Goal: Transaction & Acquisition: Purchase product/service

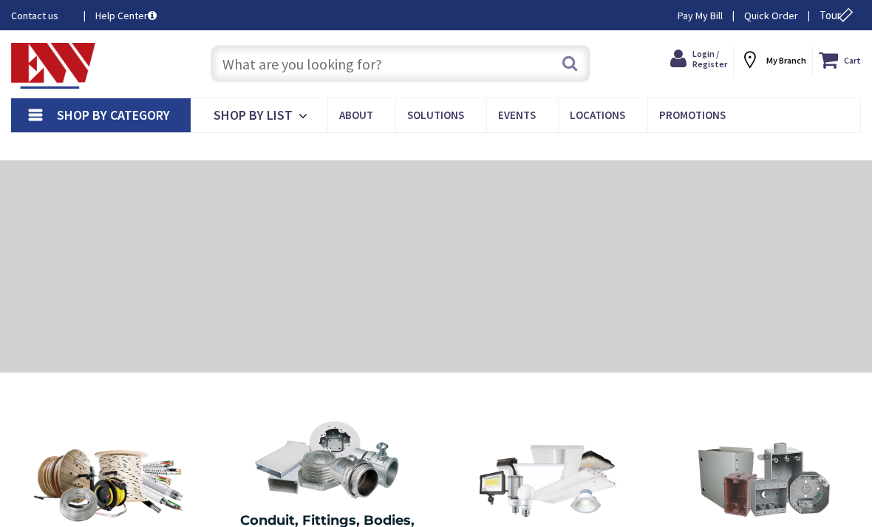
type input "[GEOGRAPHIC_DATA], [GEOGRAPHIC_DATA]"
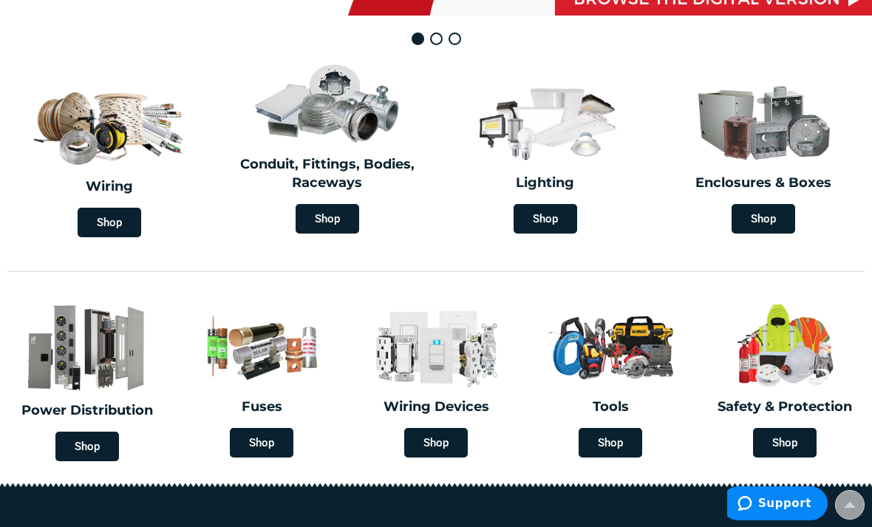
scroll to position [339, 0]
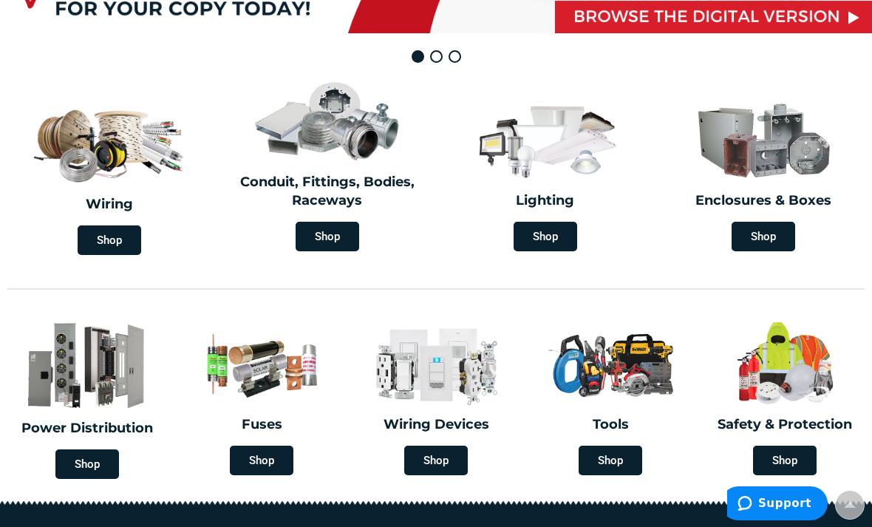
click at [780, 239] on span "Shop" at bounding box center [764, 237] width 64 height 30
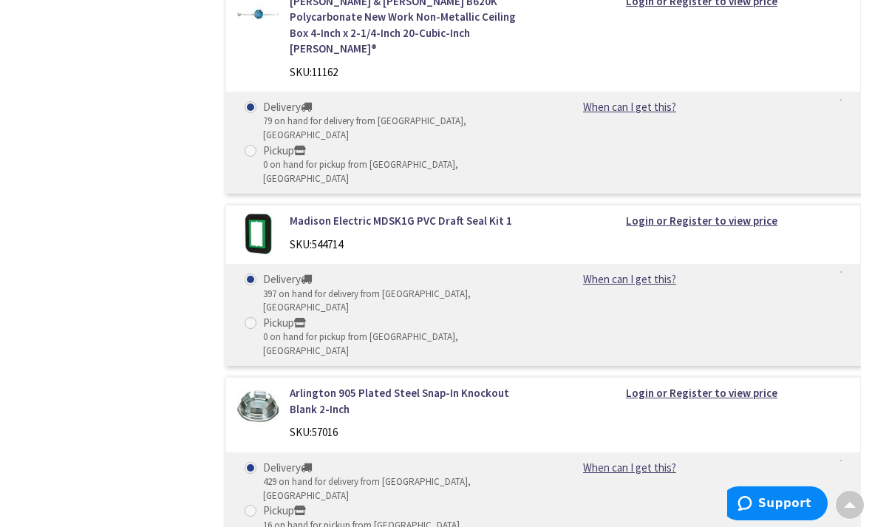
scroll to position [23143, 0]
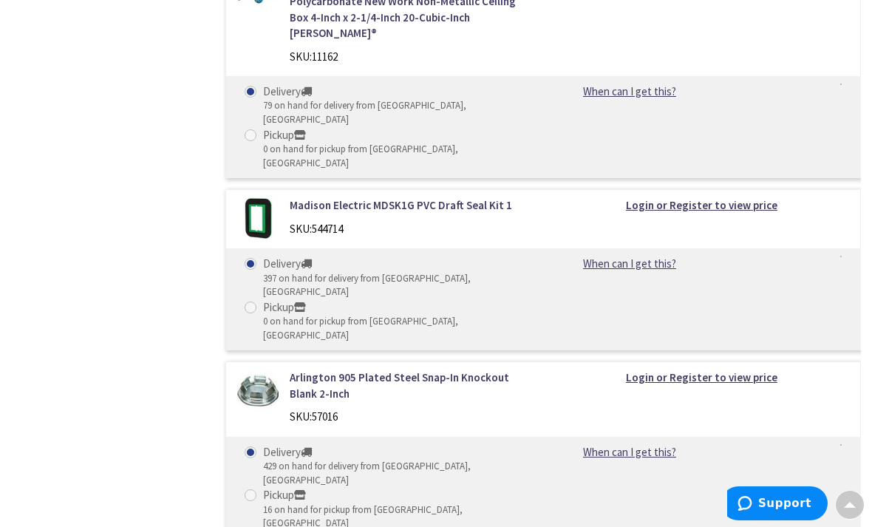
click at [848, 508] on span at bounding box center [850, 502] width 12 height 12
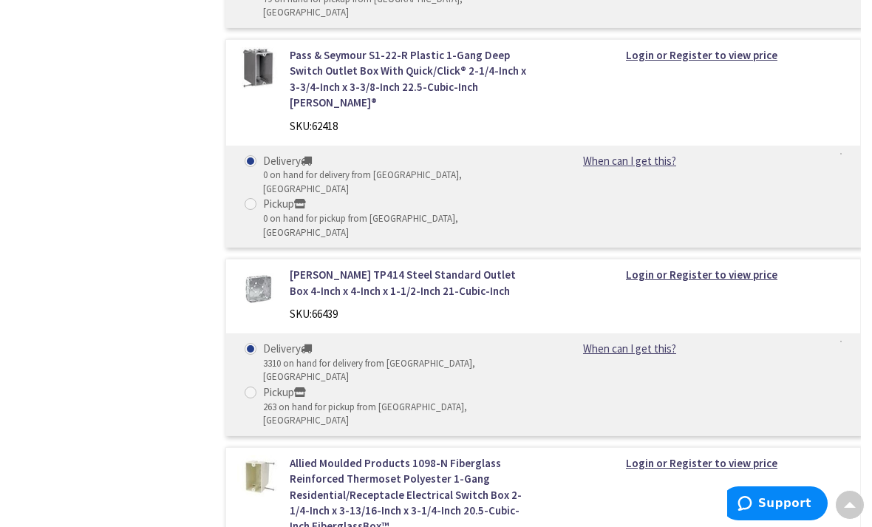
scroll to position [5, 0]
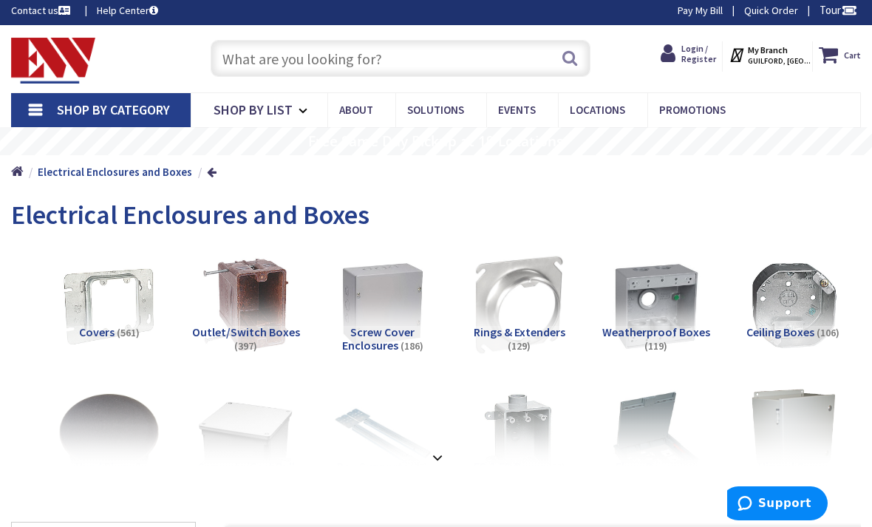
click at [444, 57] on input "text" at bounding box center [401, 58] width 381 height 37
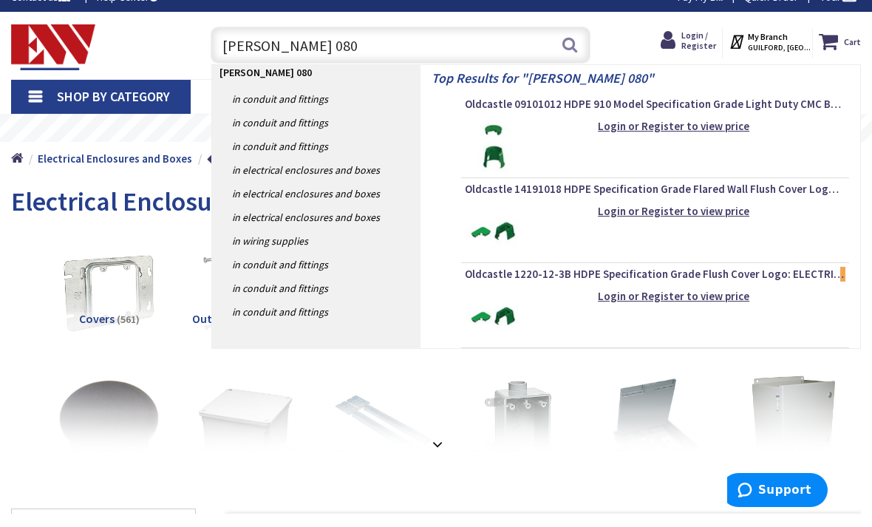
type input "Carson 0809"
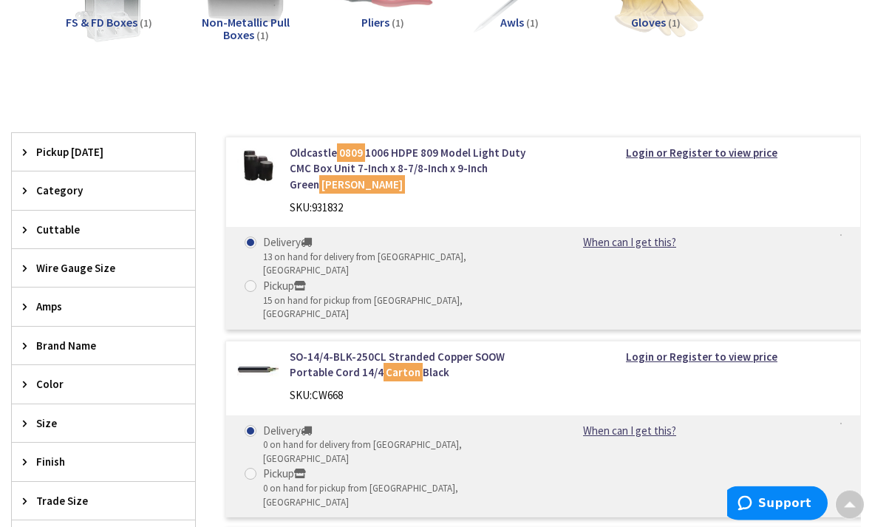
scroll to position [417, 0]
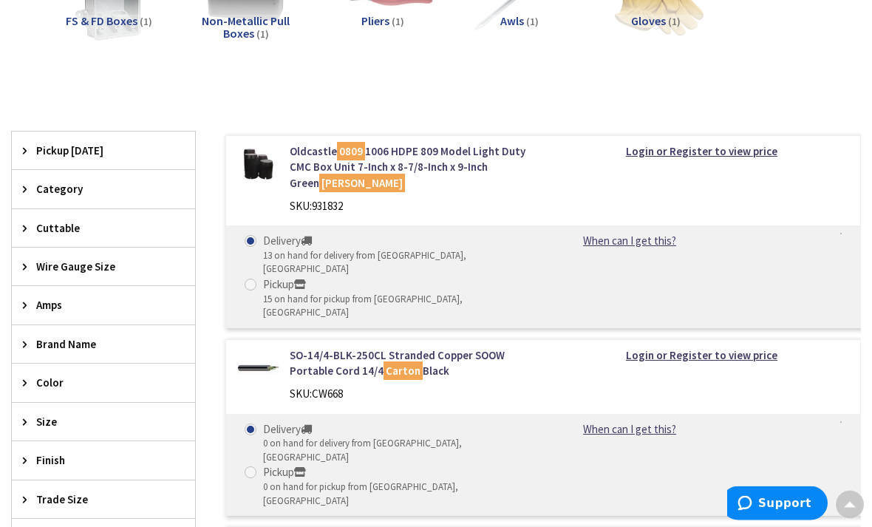
click at [643, 245] on link "When can I get this?" at bounding box center [629, 241] width 93 height 16
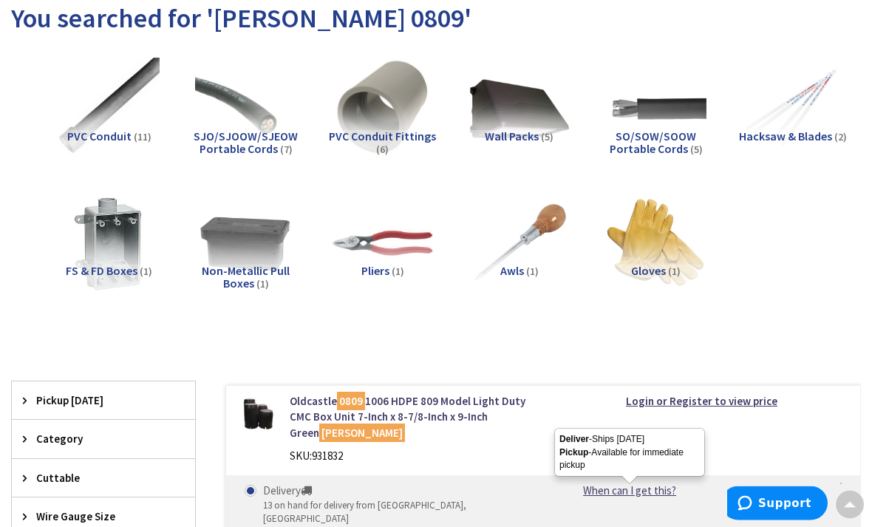
scroll to position [0, 0]
